Goal: Information Seeking & Learning: Learn about a topic

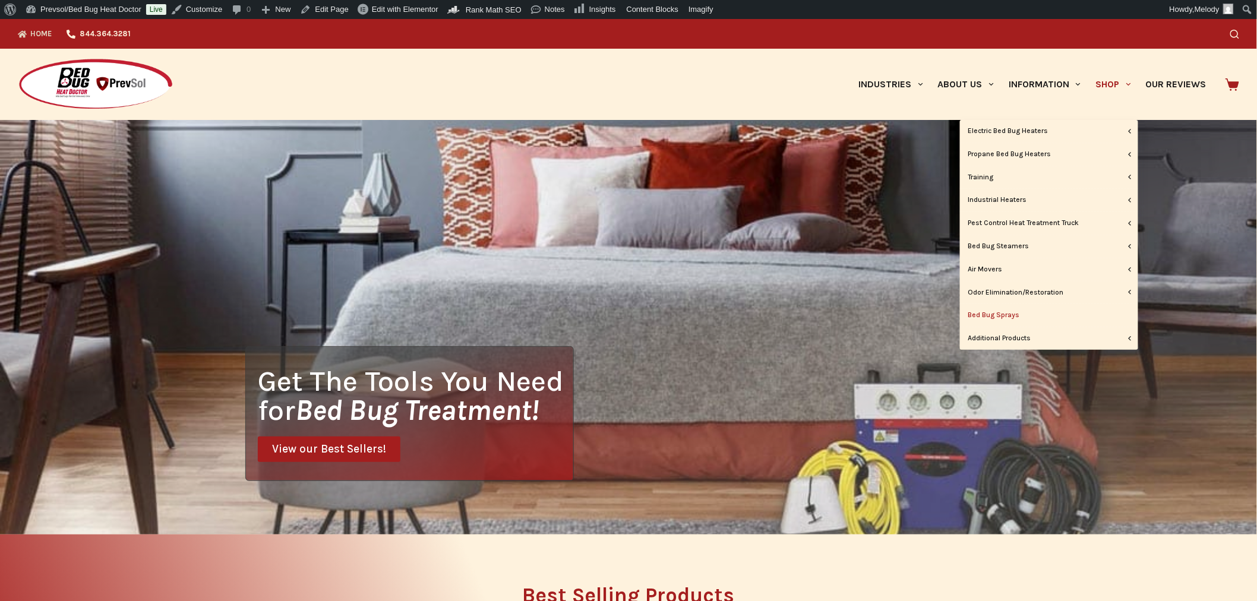
click at [1008, 310] on link "Bed Bug Sprays" at bounding box center [1049, 315] width 178 height 23
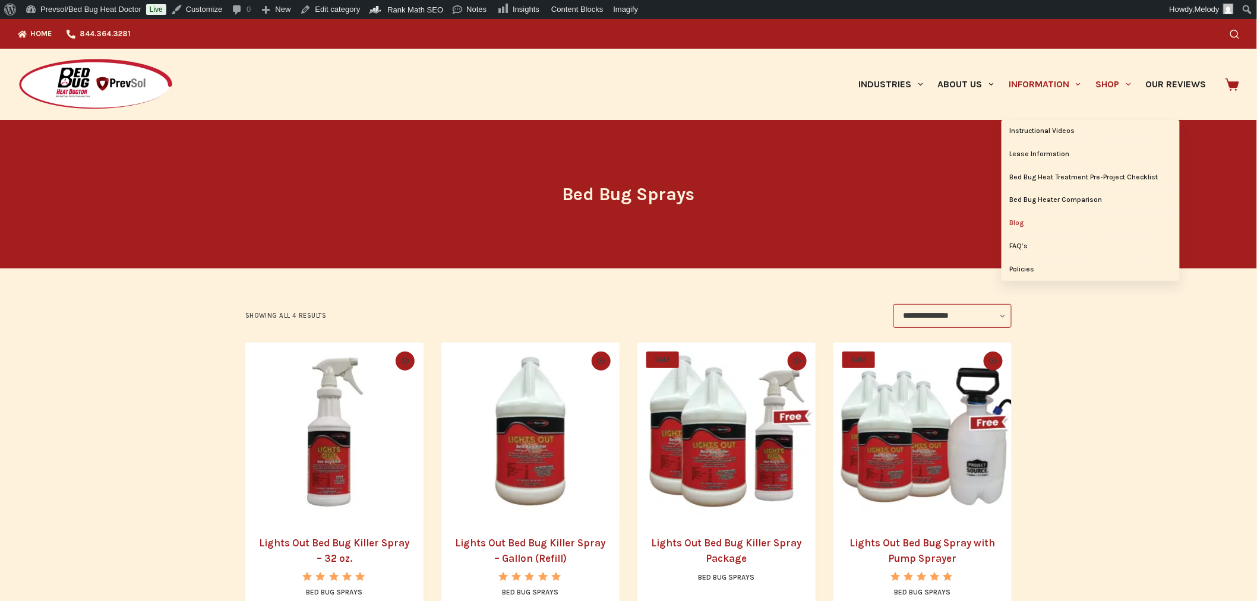
click at [1024, 224] on link "Blog" at bounding box center [1091, 223] width 178 height 23
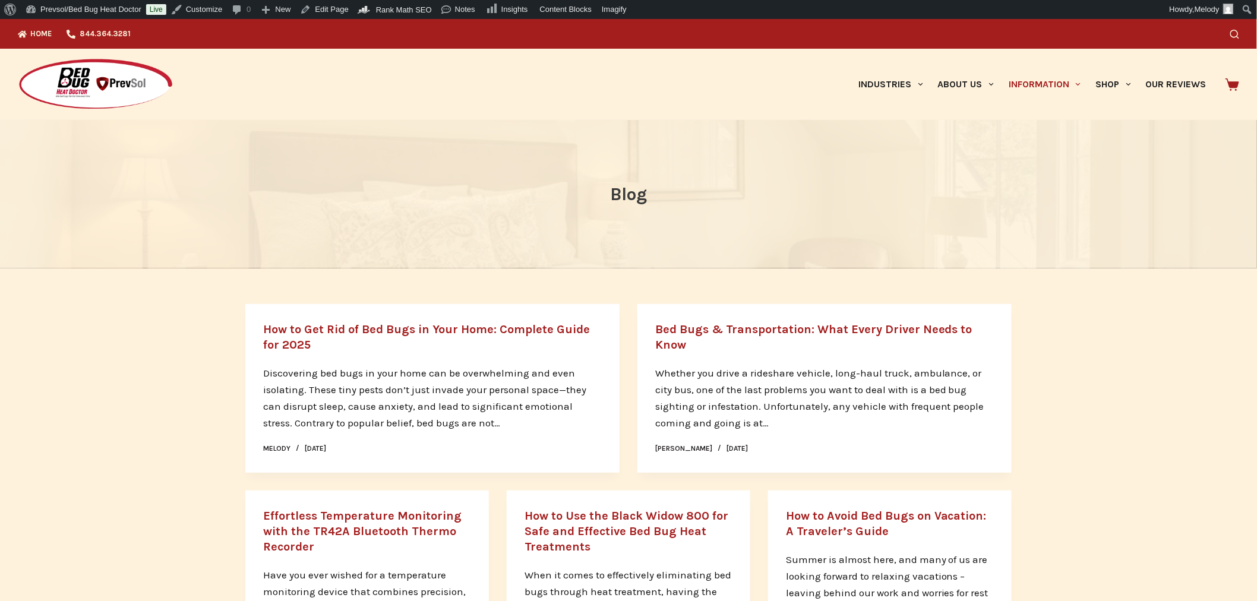
click at [483, 330] on link "How to Get Rid of Bed Bugs in Your Home: Complete Guide for 2025" at bounding box center [426, 337] width 327 height 29
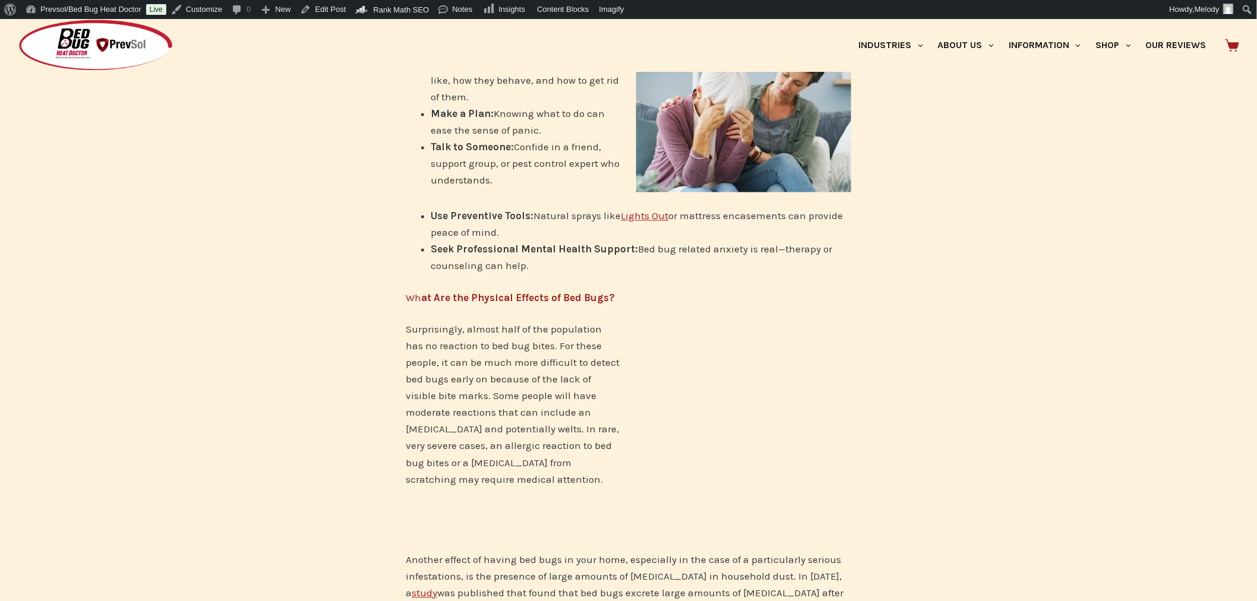
scroll to position [869, 0]
